Goal: Task Accomplishment & Management: Manage account settings

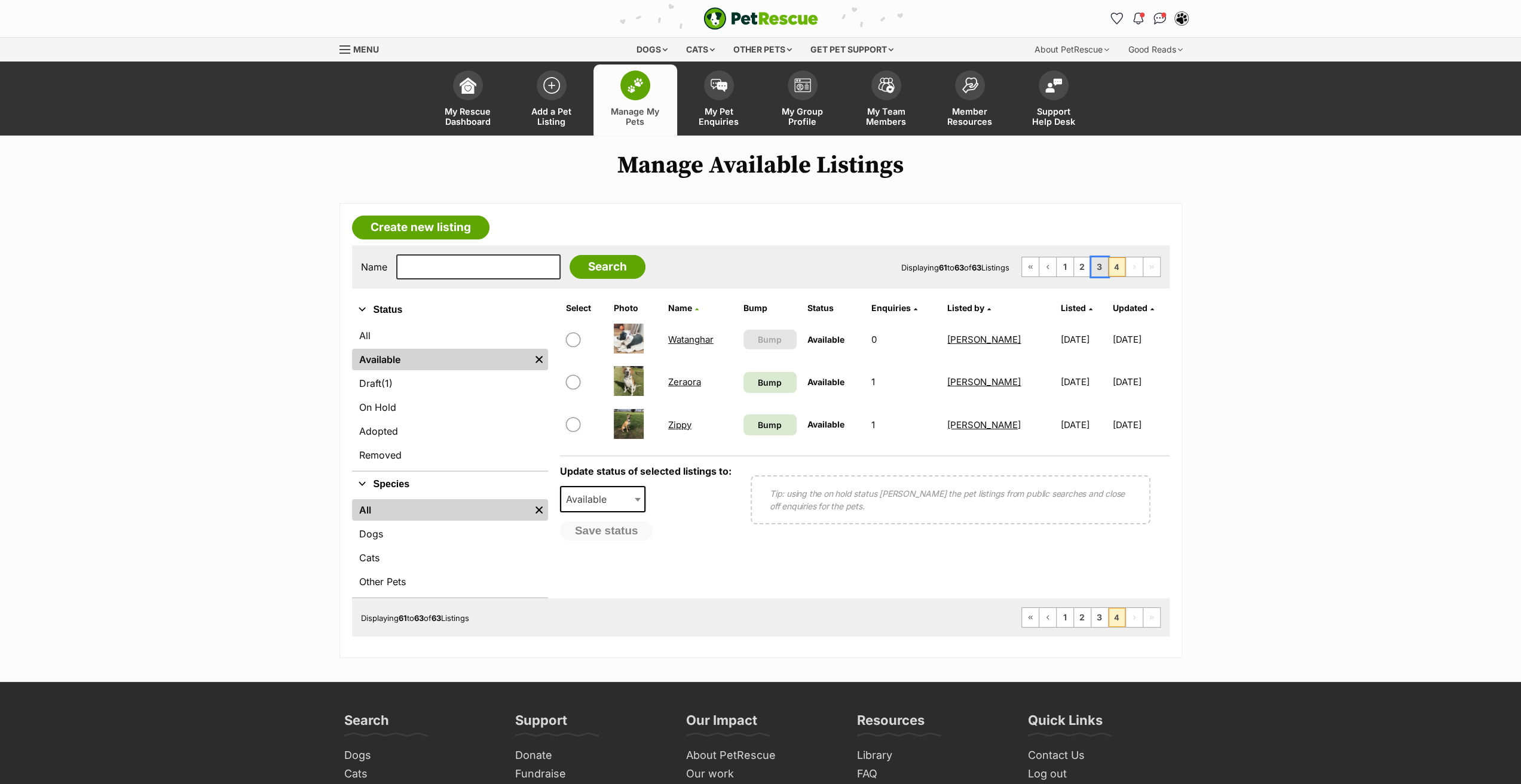
click at [1097, 264] on link "3" at bounding box center [1100, 267] width 17 height 19
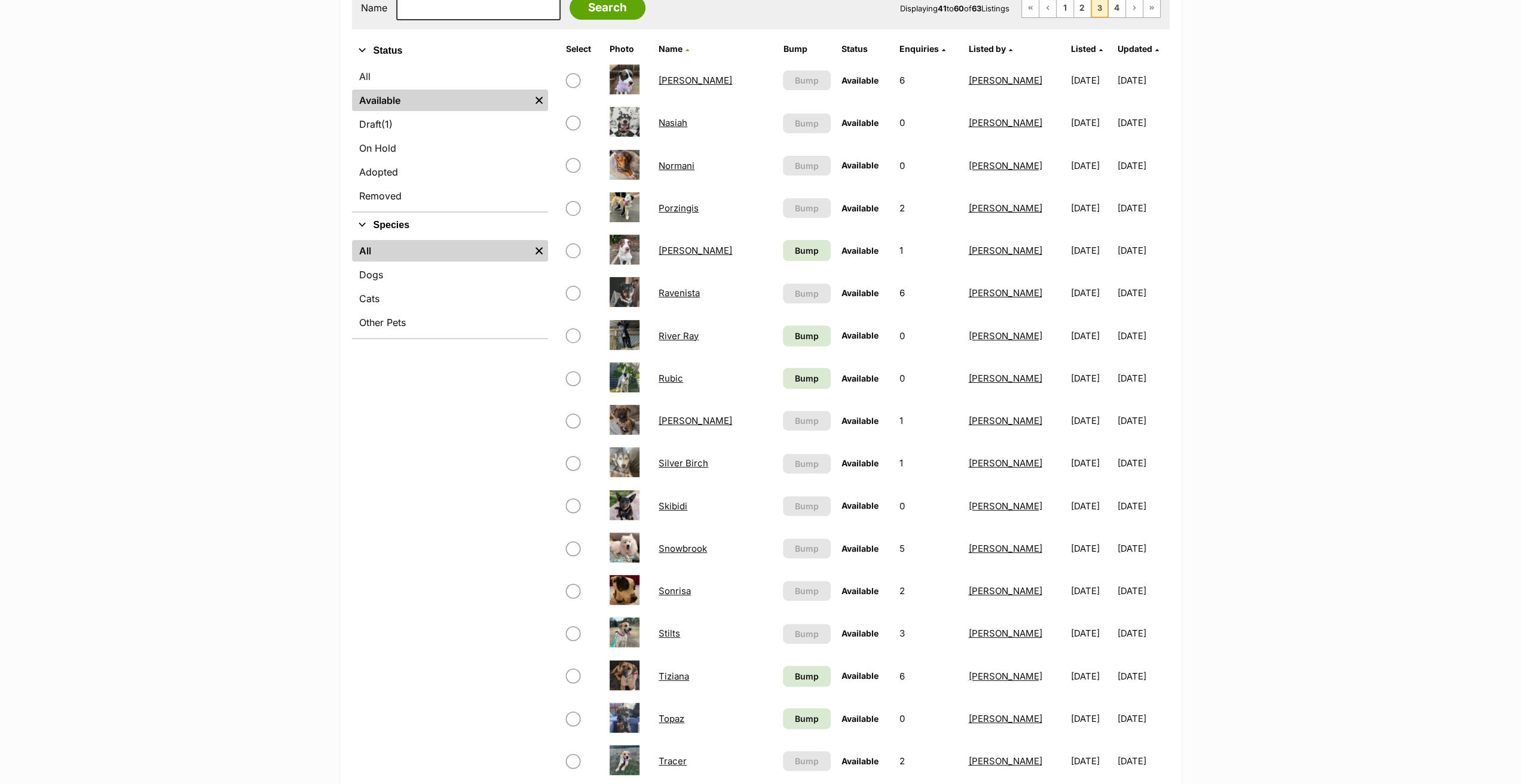
scroll to position [298, 0]
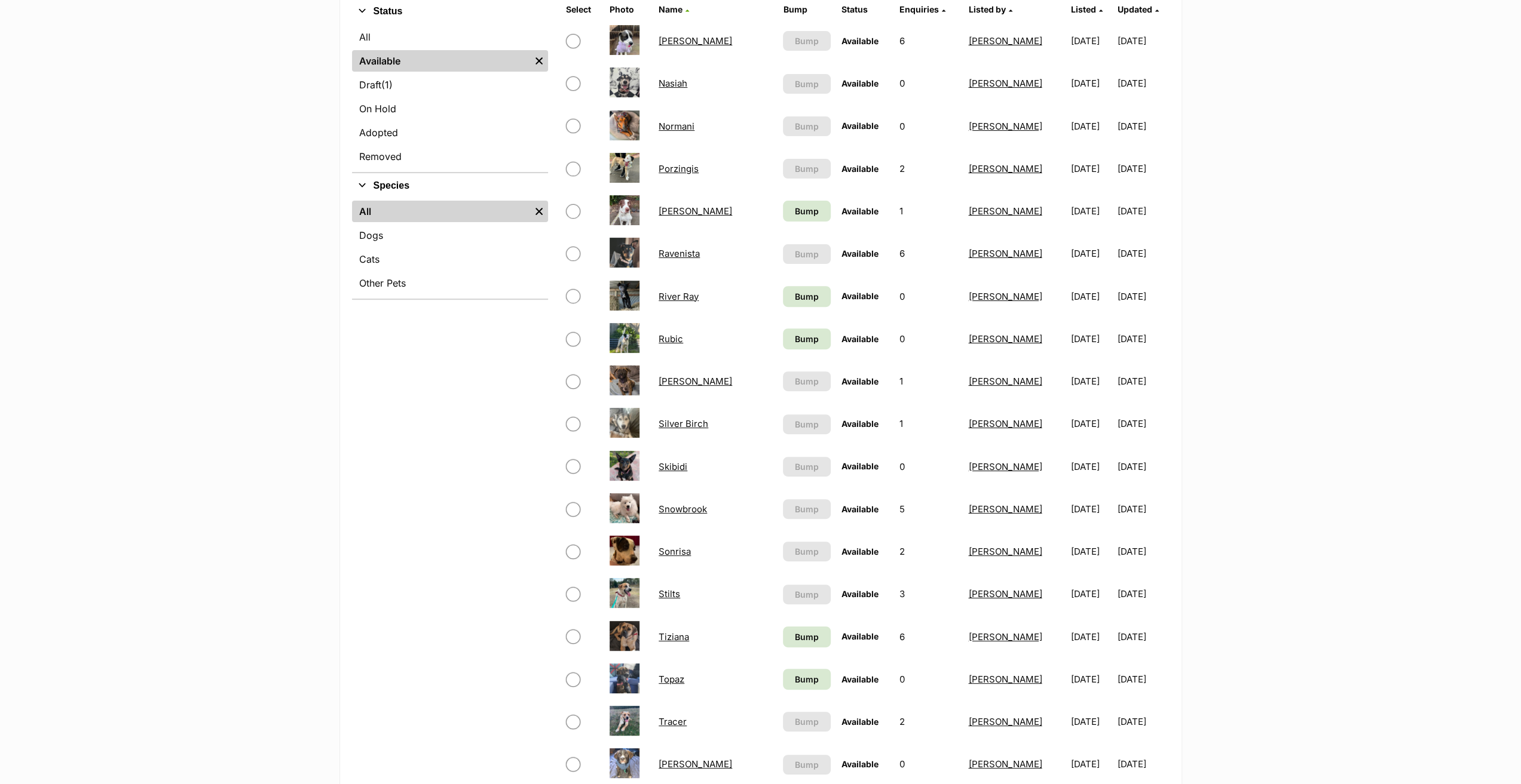
click at [574, 514] on input "checkbox" at bounding box center [573, 509] width 14 height 14
checkbox input "true"
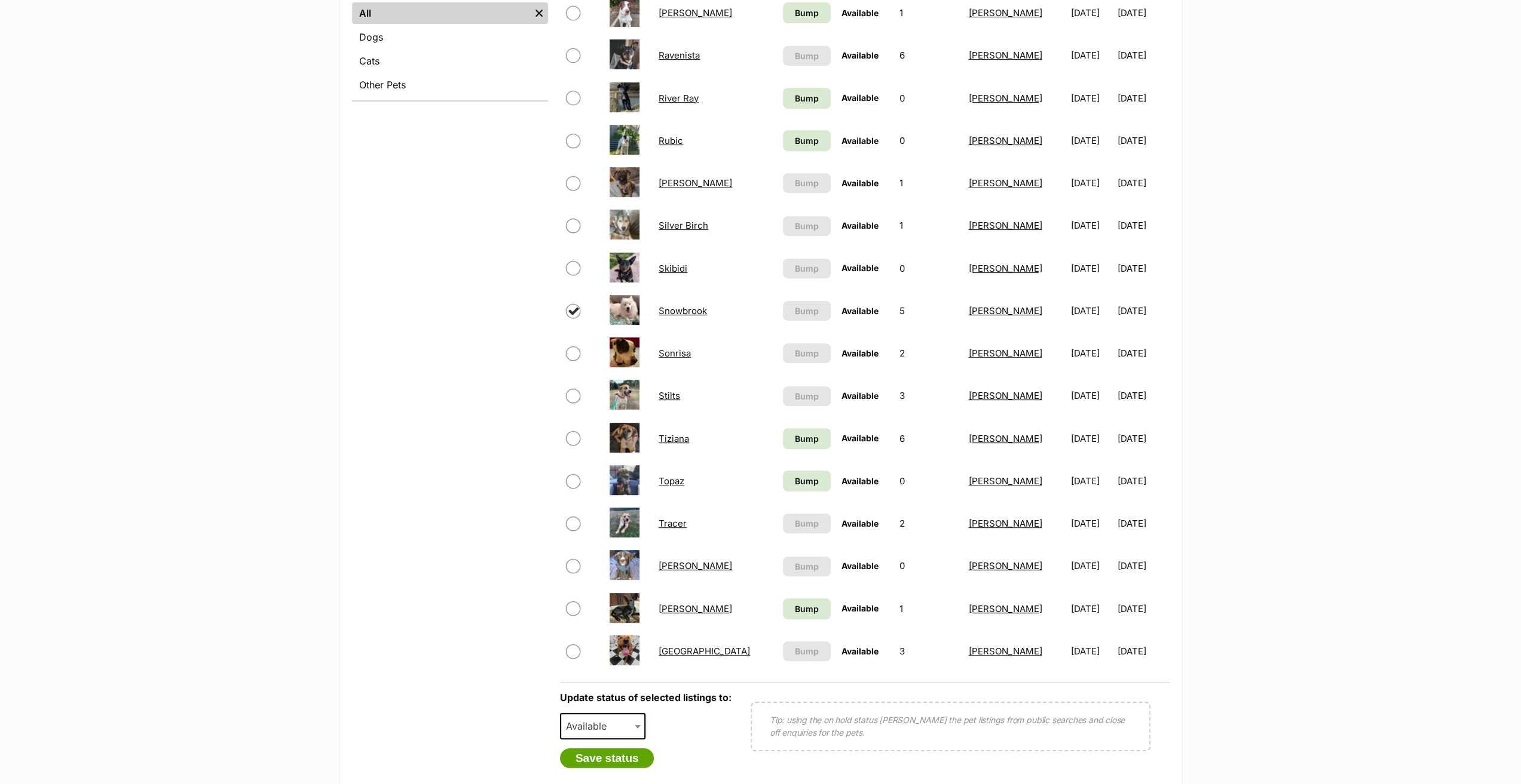
scroll to position [597, 0]
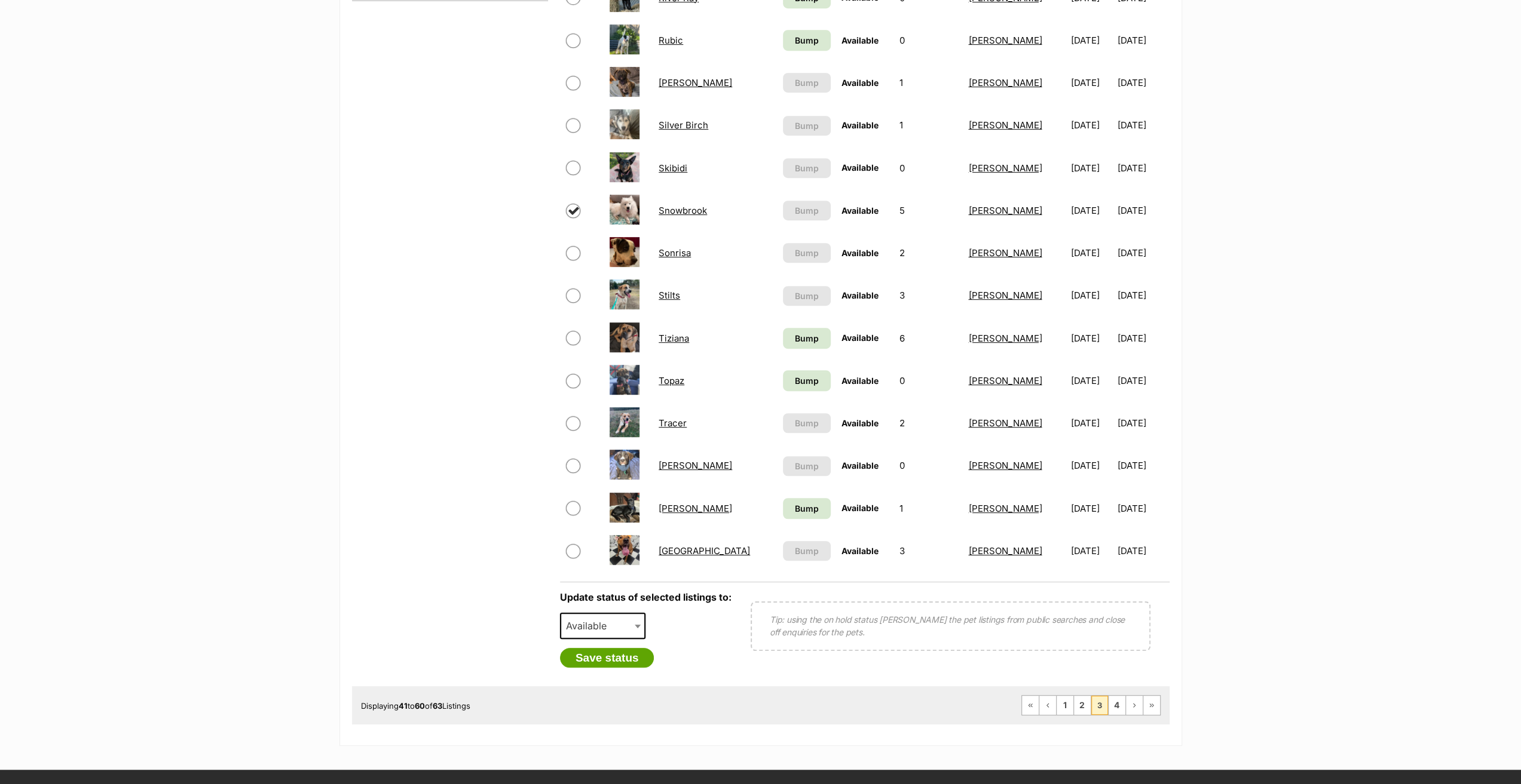
click at [594, 619] on span "Available" at bounding box center [590, 626] width 57 height 17
select select "on_hold"
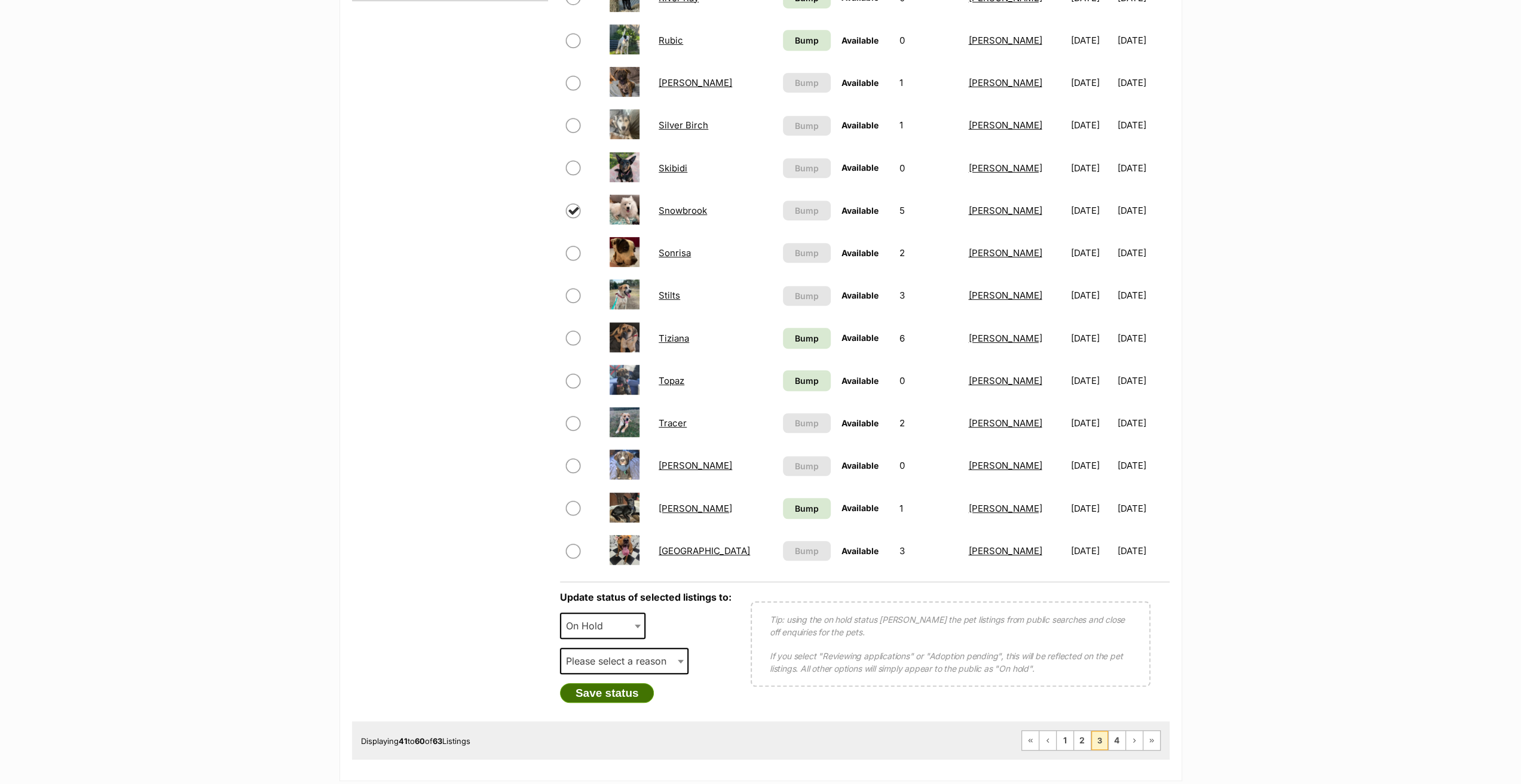
click at [631, 690] on button "Save status" at bounding box center [607, 694] width 94 height 20
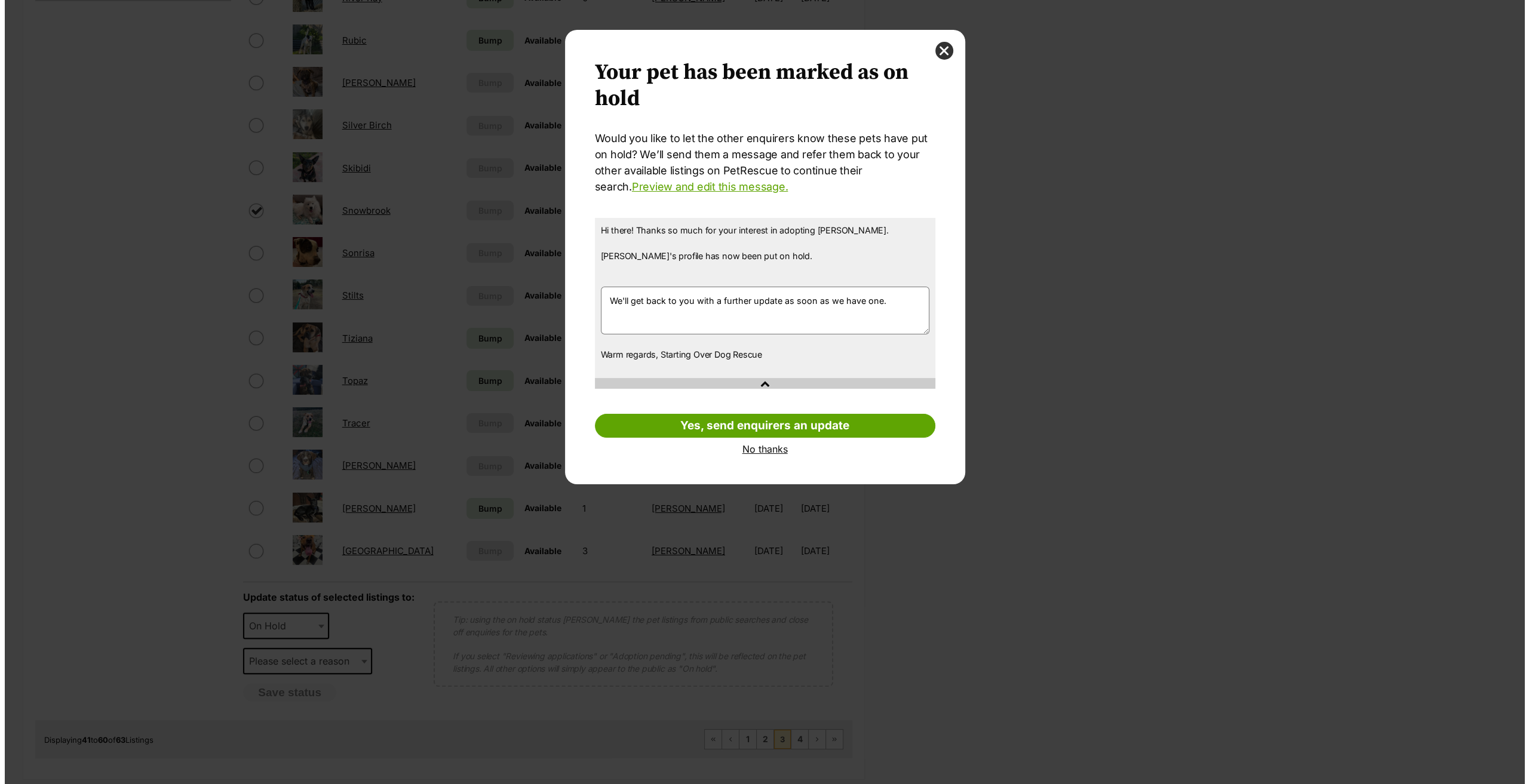
scroll to position [0, 0]
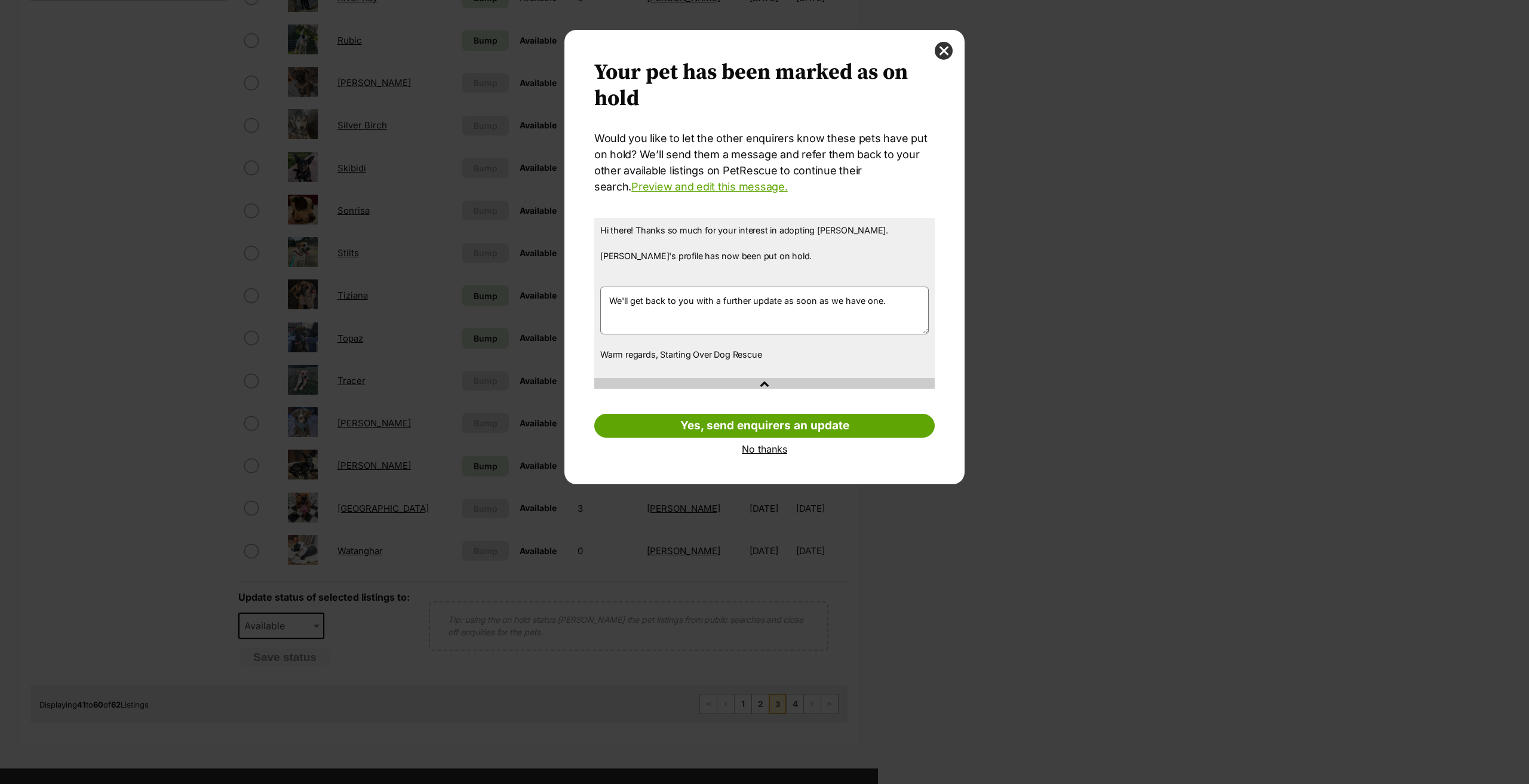
click at [770, 452] on link "No thanks" at bounding box center [764, 449] width 340 height 11
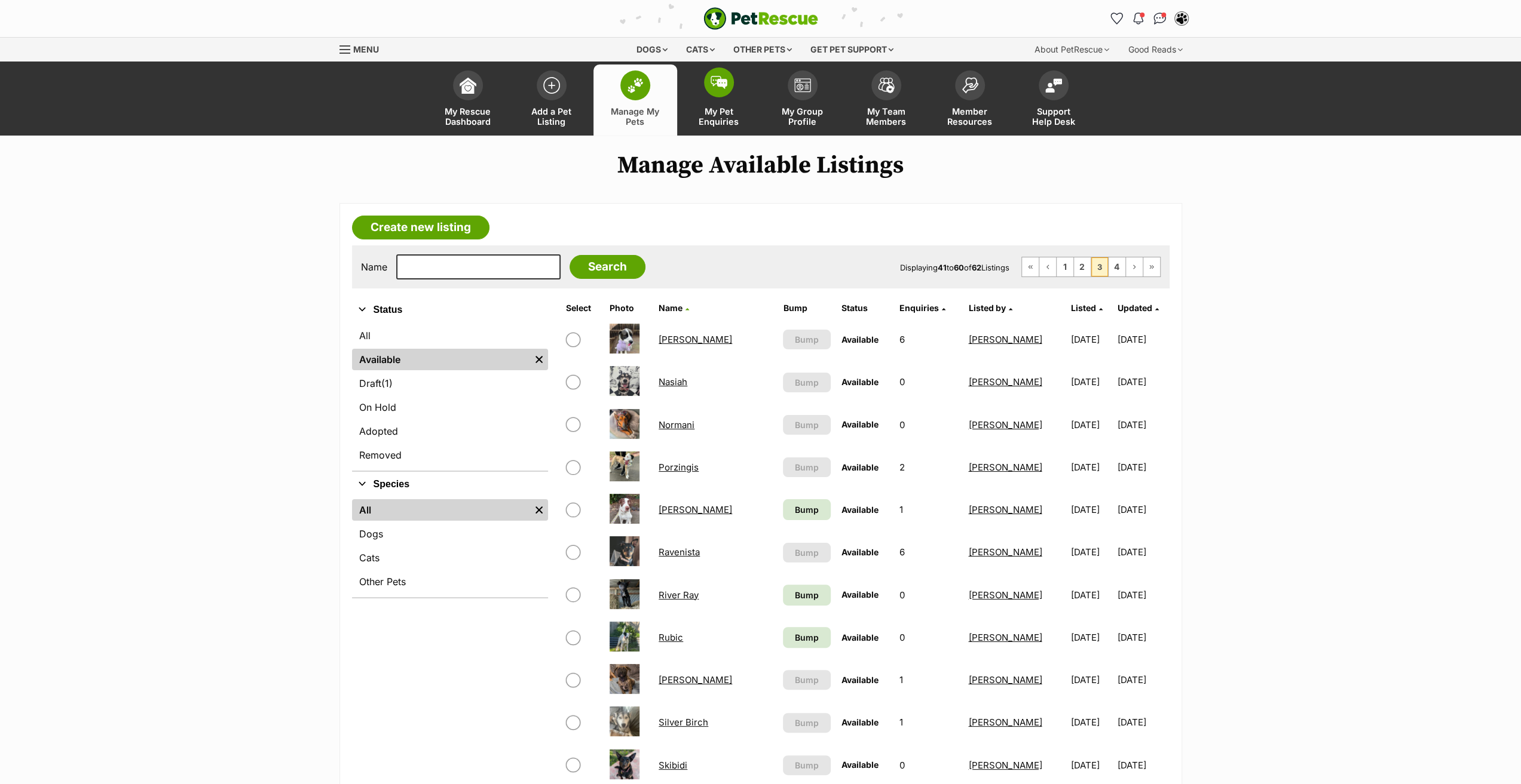
click at [730, 110] on span "My Pet Enquiries" at bounding box center [718, 116] width 54 height 20
